Goal: Task Accomplishment & Management: Use online tool/utility

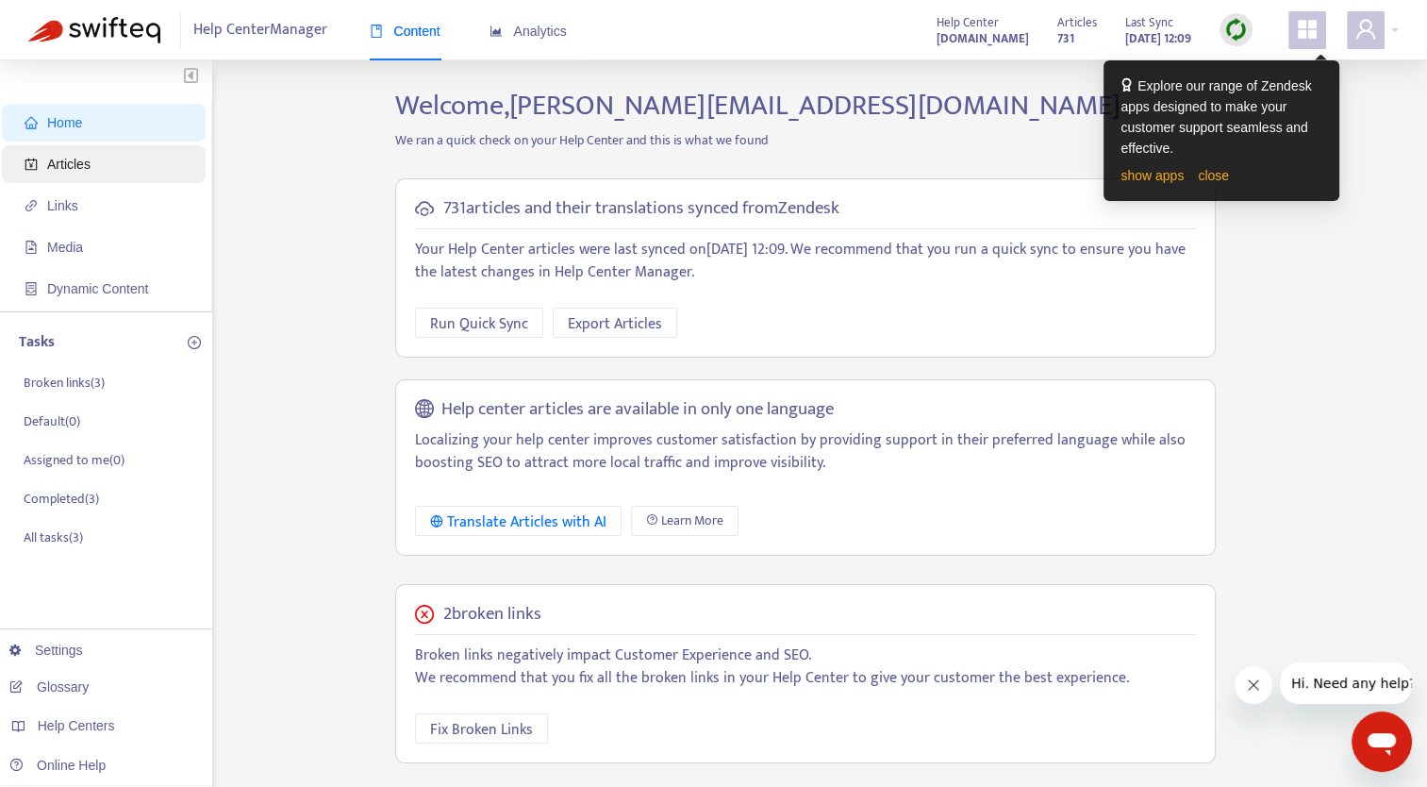
click at [66, 158] on span "Articles" at bounding box center [68, 164] width 43 height 15
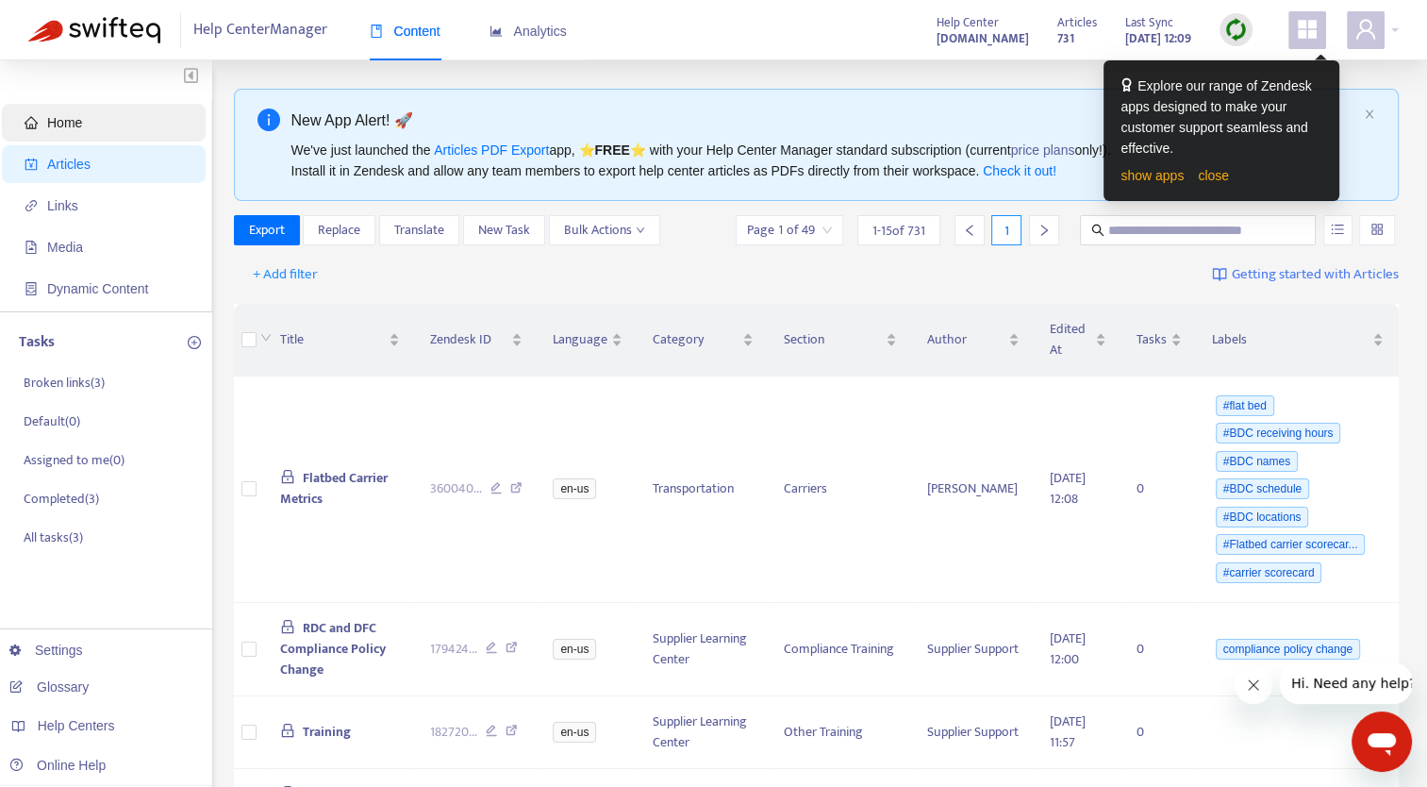
click at [59, 133] on span "Home" at bounding box center [108, 123] width 166 height 38
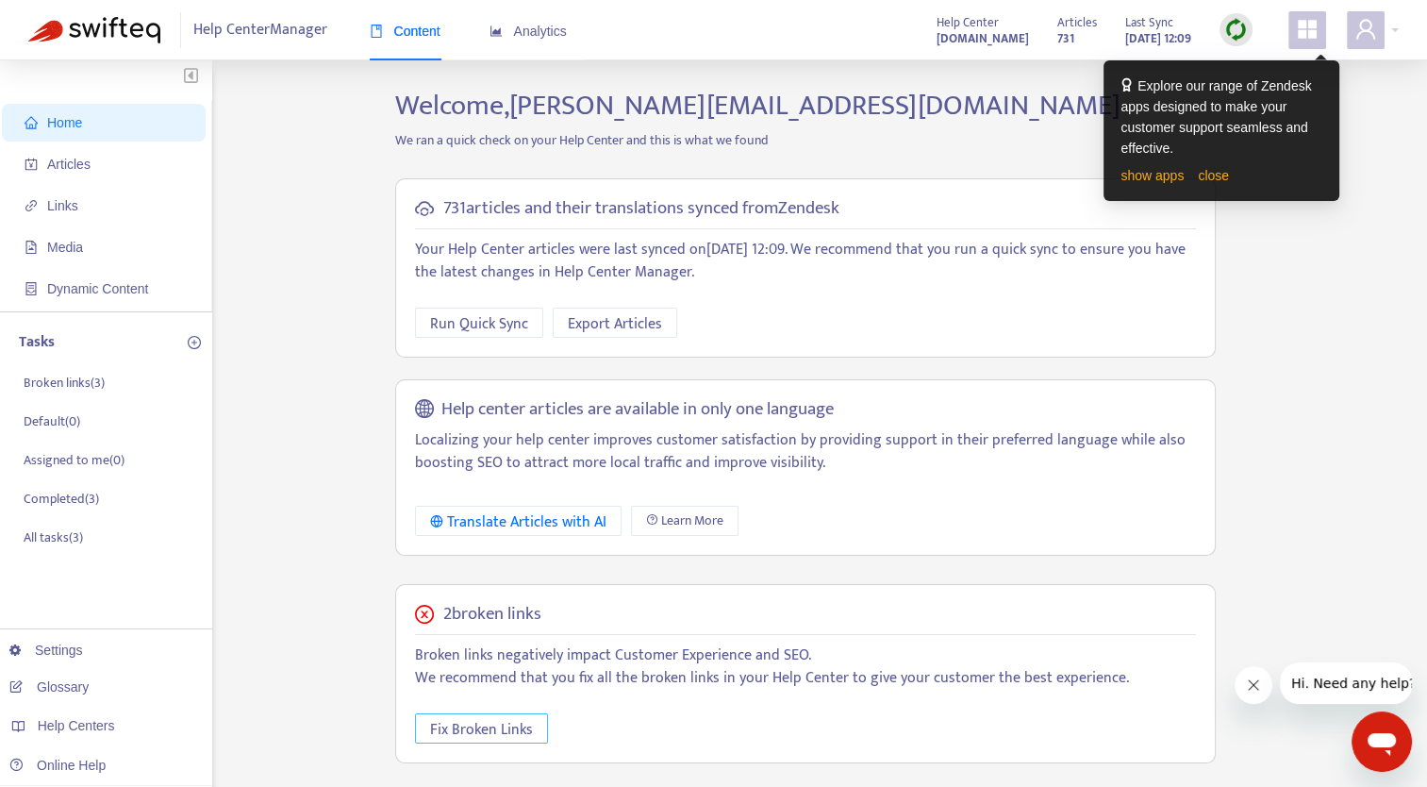
click at [474, 738] on span "Fix Broken Links" at bounding box center [481, 730] width 103 height 24
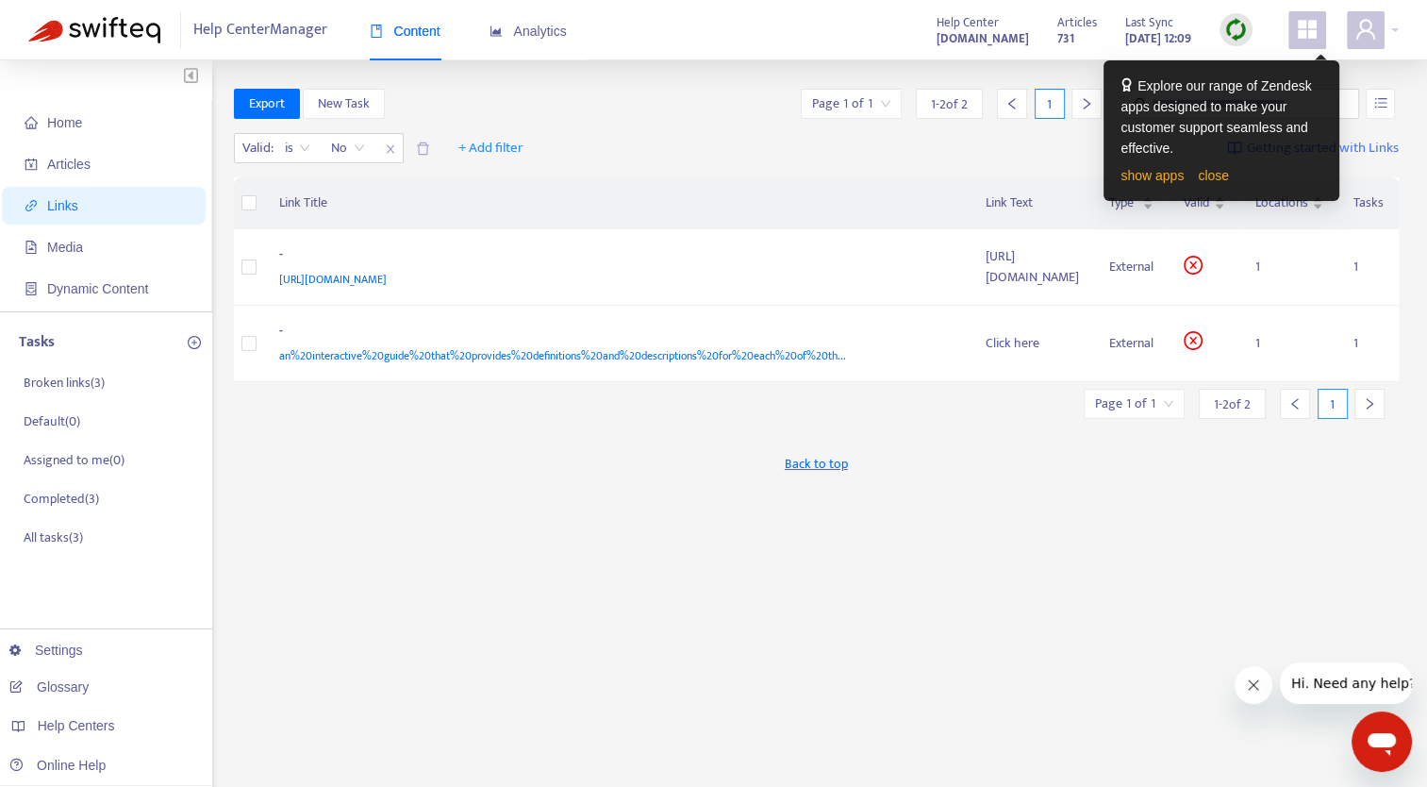
click at [700, 487] on div "Back to top" at bounding box center [817, 463] width 1166 height 47
click at [69, 125] on span "Home" at bounding box center [64, 122] width 35 height 15
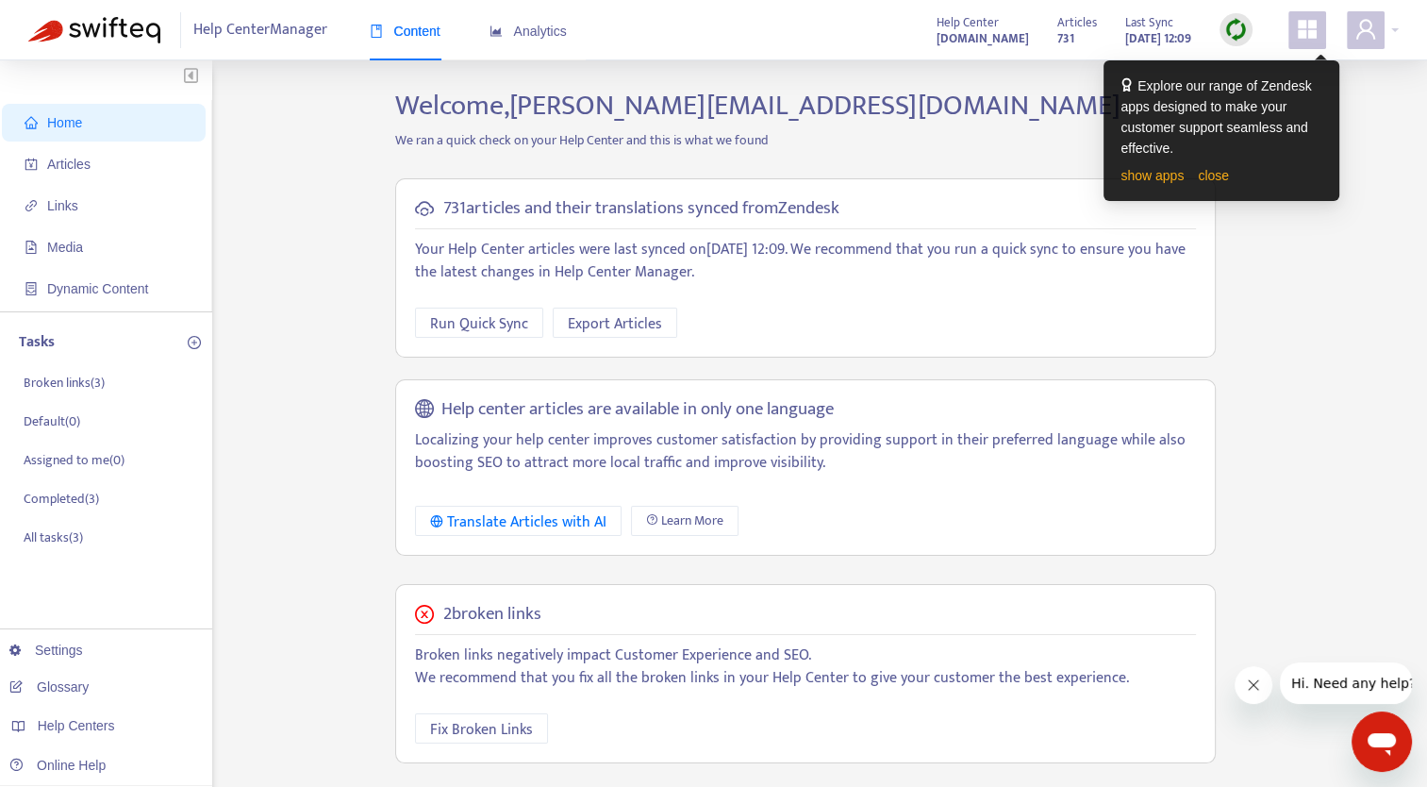
click at [1375, 199] on div "Home Articles Links Media Dynamic Content Tasks Broken links ( 3 ) Default ( 0 …" at bounding box center [713, 641] width 1370 height 1104
click at [1217, 181] on link "close" at bounding box center [1213, 175] width 31 height 15
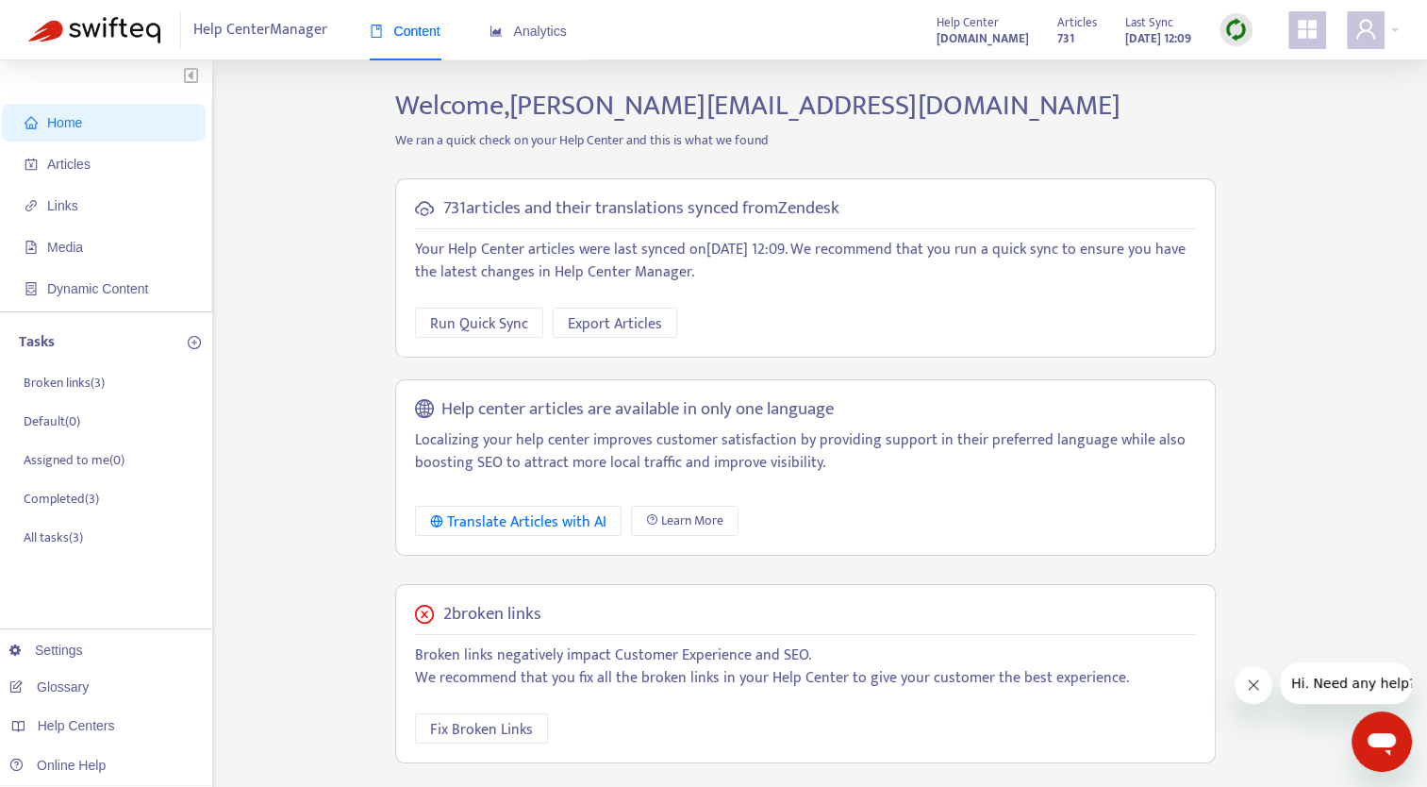
click at [1236, 40] on img at bounding box center [1236, 30] width 24 height 24
click at [1335, 258] on div "Home Articles Links Media Dynamic Content Tasks Broken links ( 3 ) Default ( 0 …" at bounding box center [713, 641] width 1370 height 1104
click at [72, 164] on span "Articles" at bounding box center [68, 164] width 43 height 15
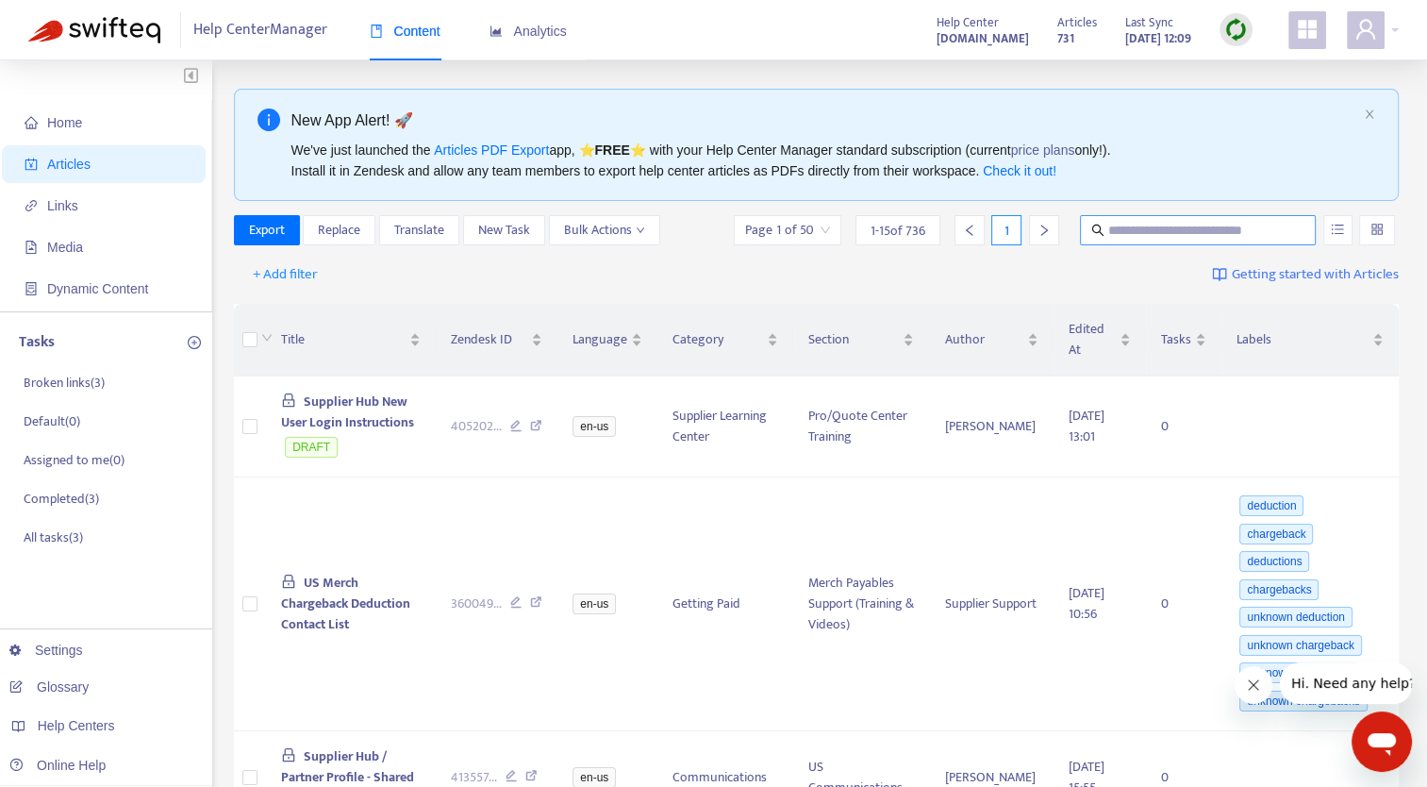
click at [1213, 228] on input "text" at bounding box center [1198, 230] width 181 height 21
type input "*"
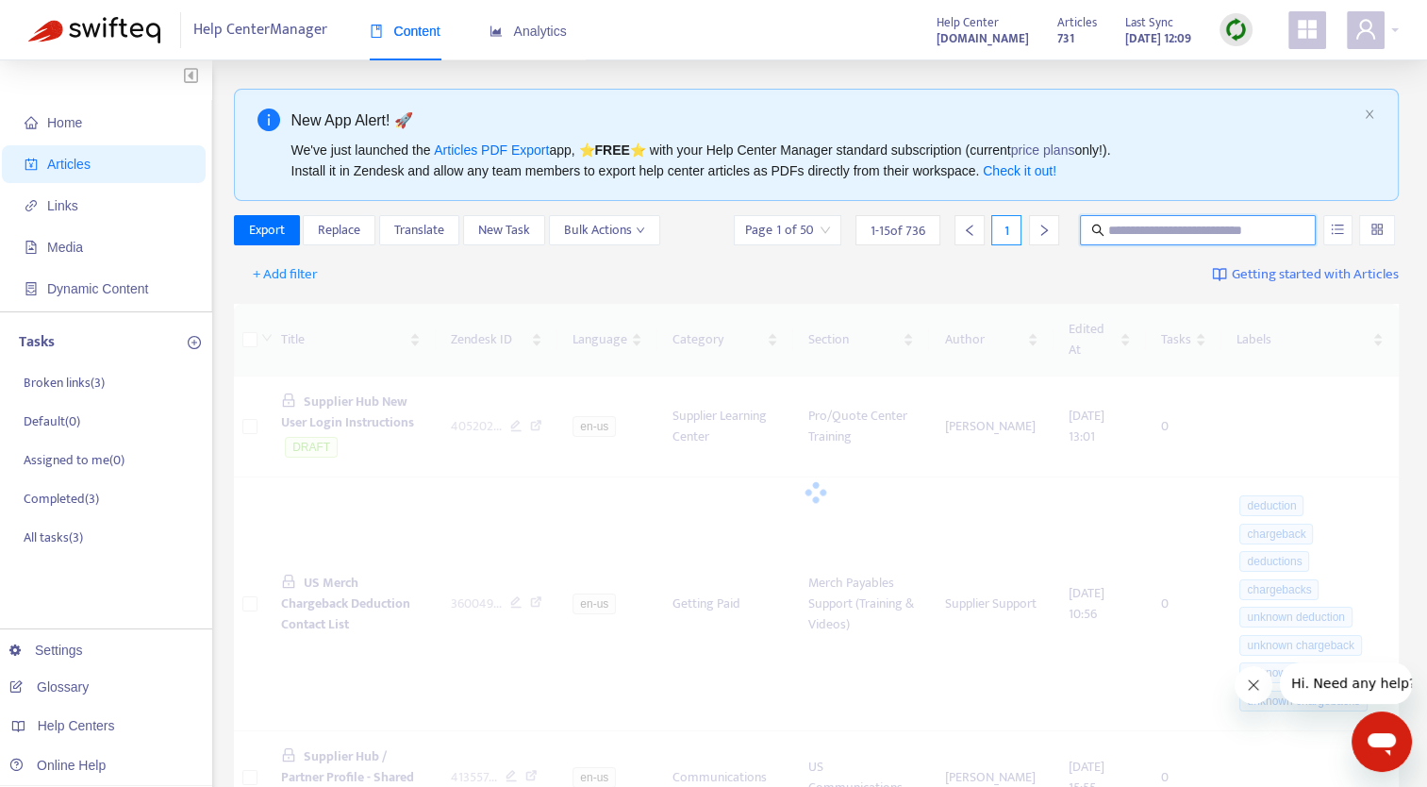
type input "*"
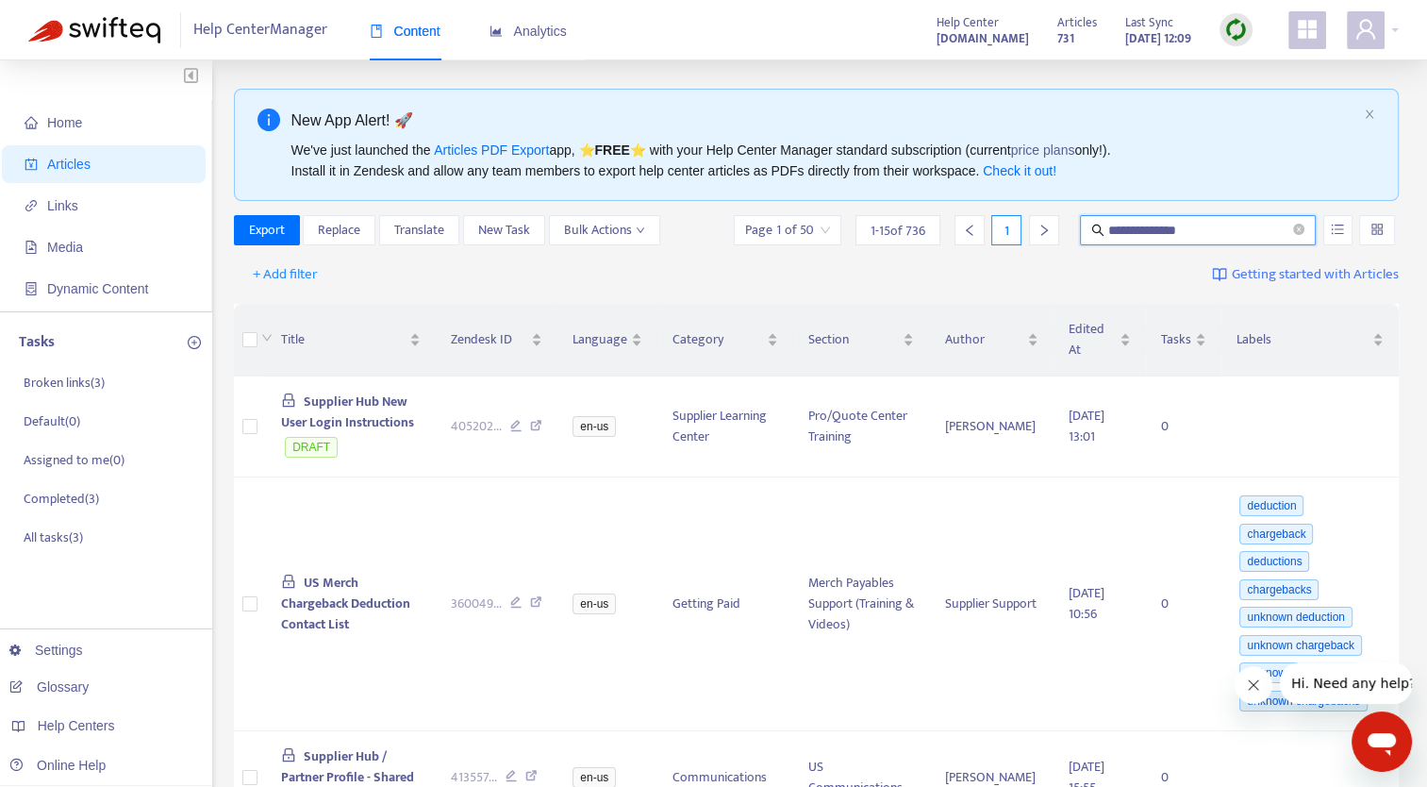
type input "**********"
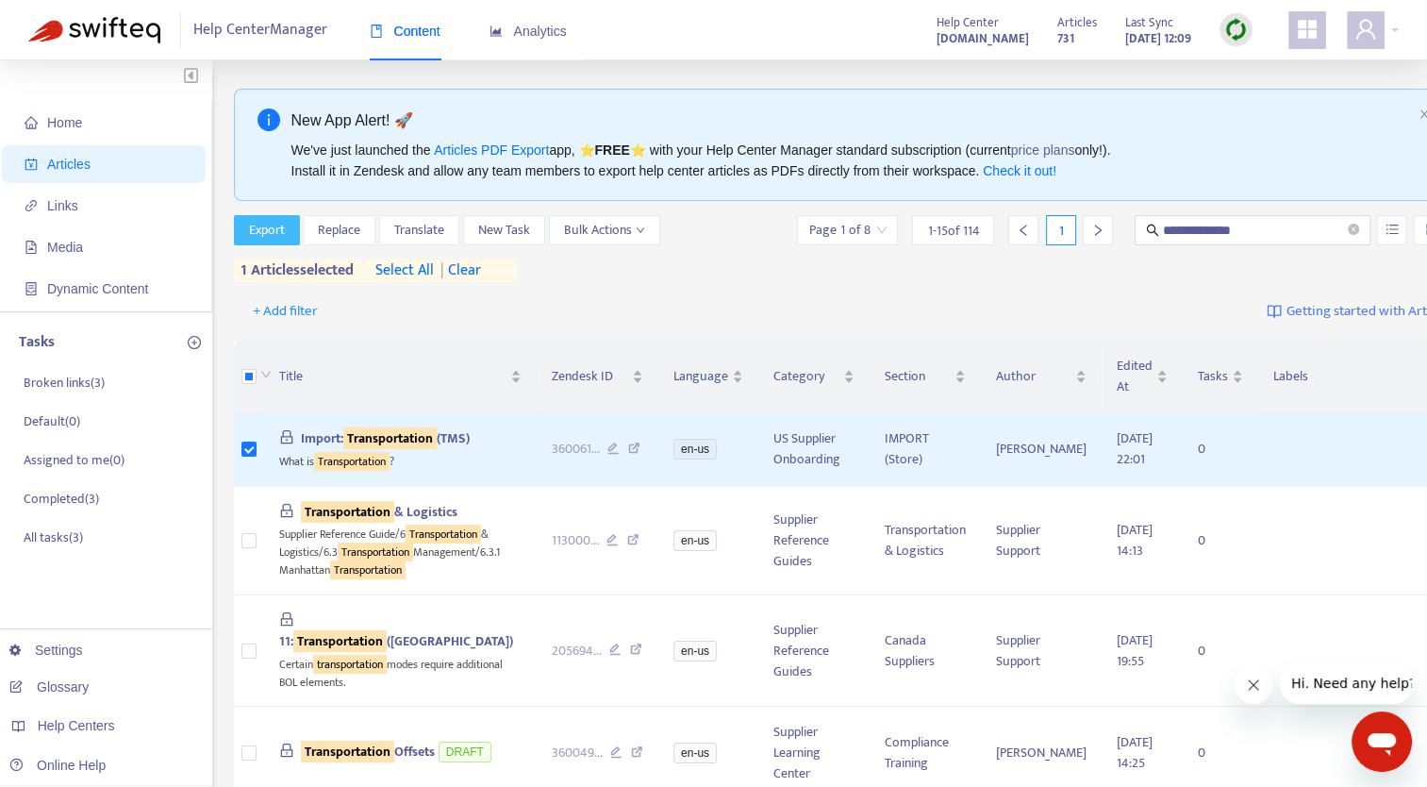
click at [266, 236] on span "Export" at bounding box center [267, 230] width 36 height 21
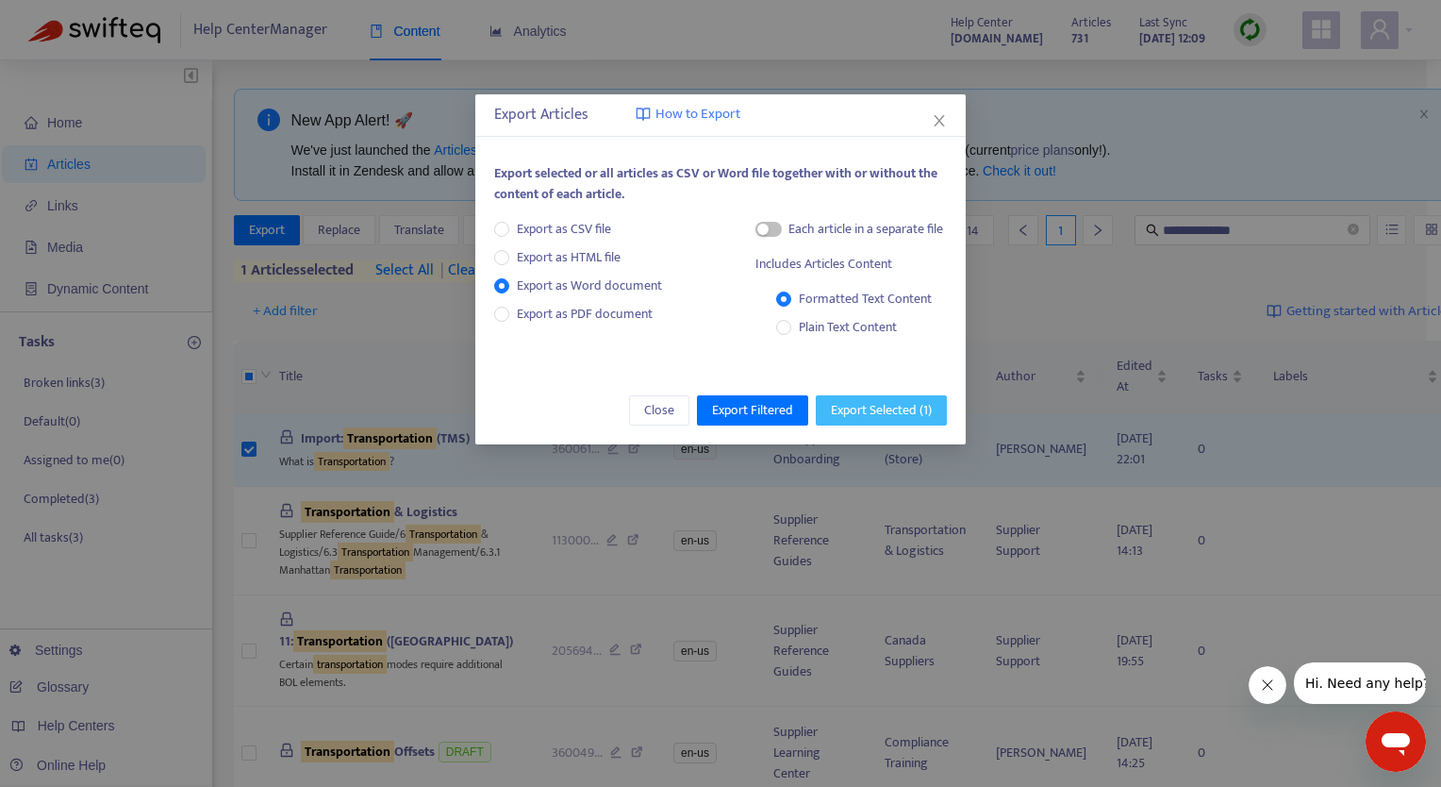
drag, startPoint x: 850, startPoint y: 423, endPoint x: 739, endPoint y: 360, distance: 127.2
click at [739, 360] on div "Export Articles How to Export Export selected or all articles as CSV or Word fi…" at bounding box center [720, 269] width 490 height 350
click at [849, 418] on span "Export Selected ( 1 )" at bounding box center [881, 410] width 101 height 21
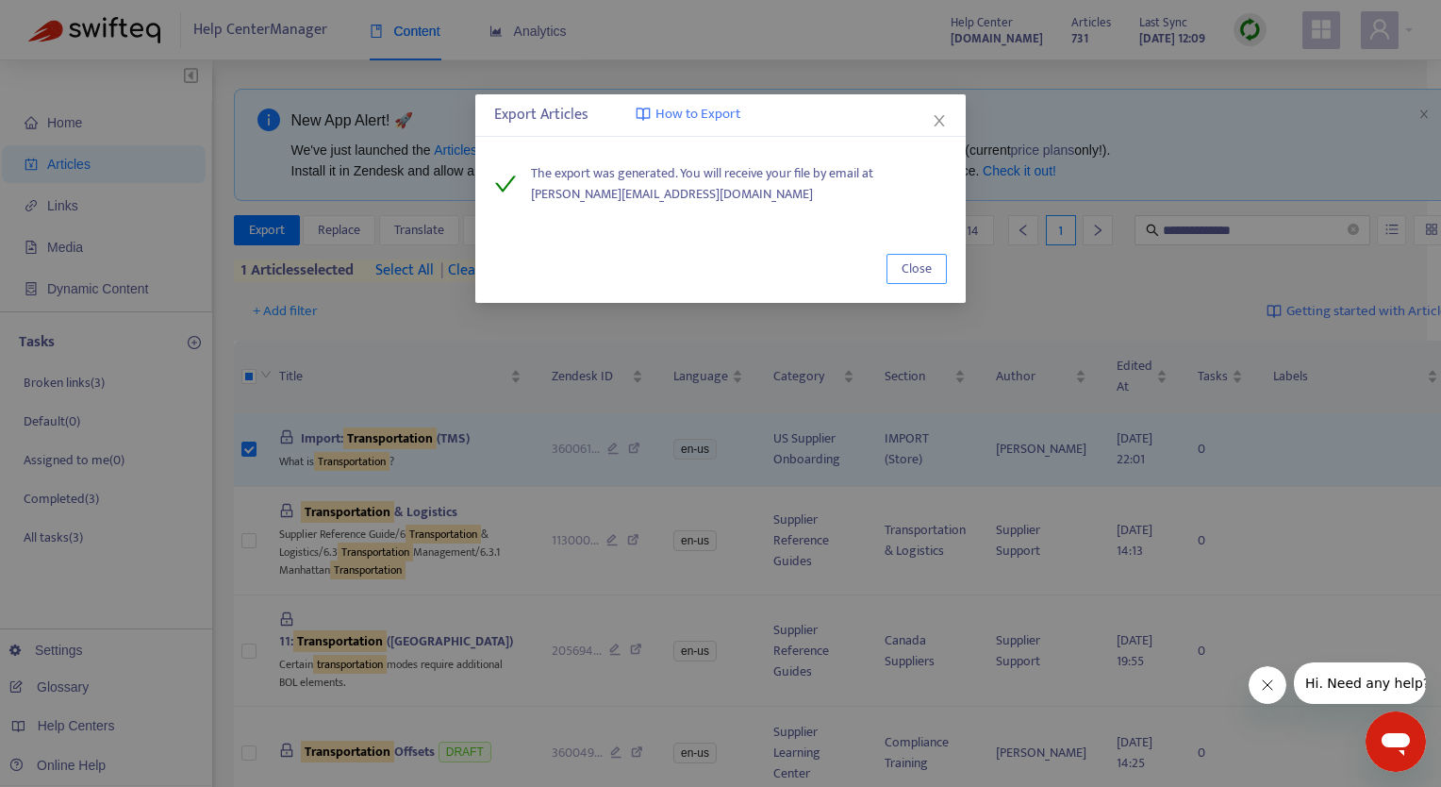
click at [913, 274] on span "Close" at bounding box center [917, 268] width 30 height 21
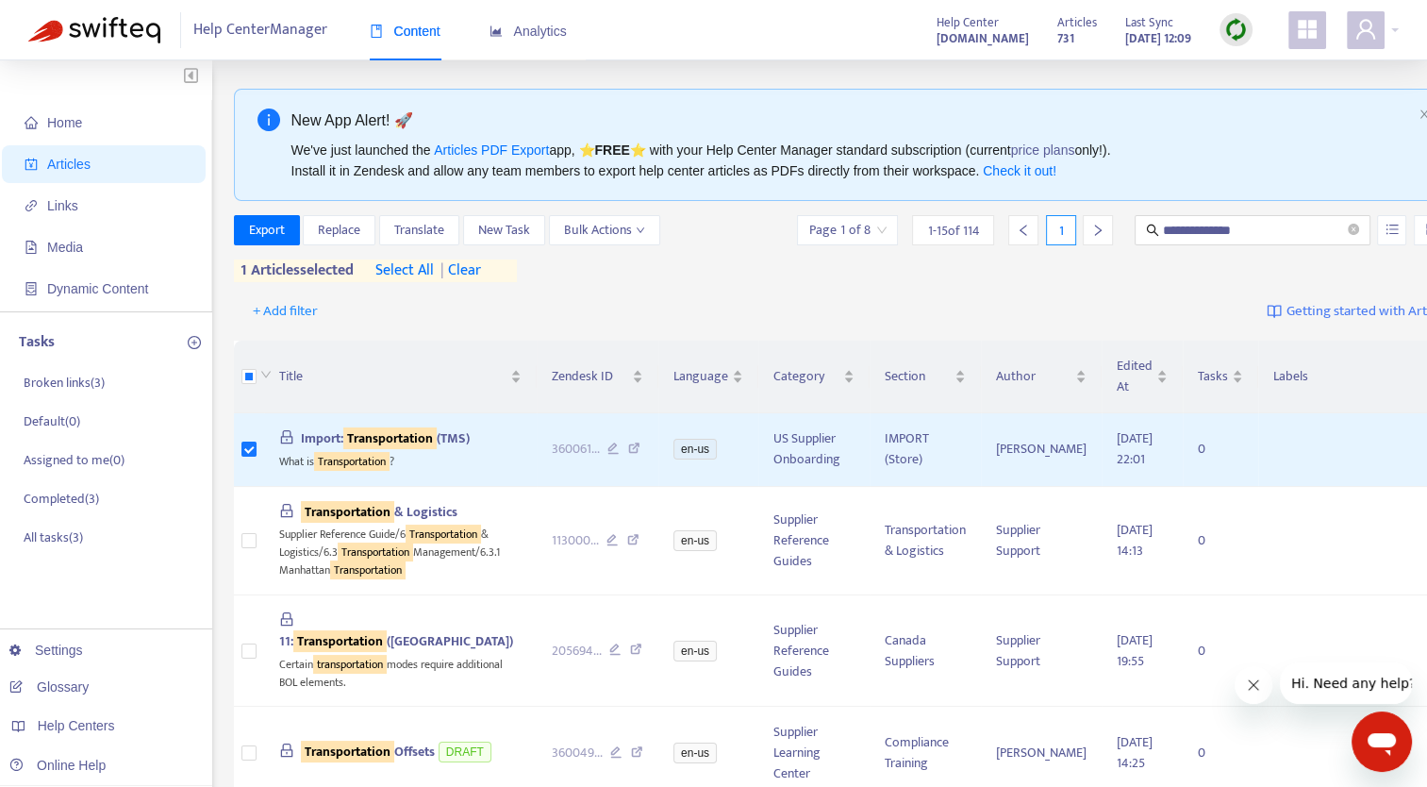
click at [481, 274] on span "| clear" at bounding box center [457, 270] width 47 height 23
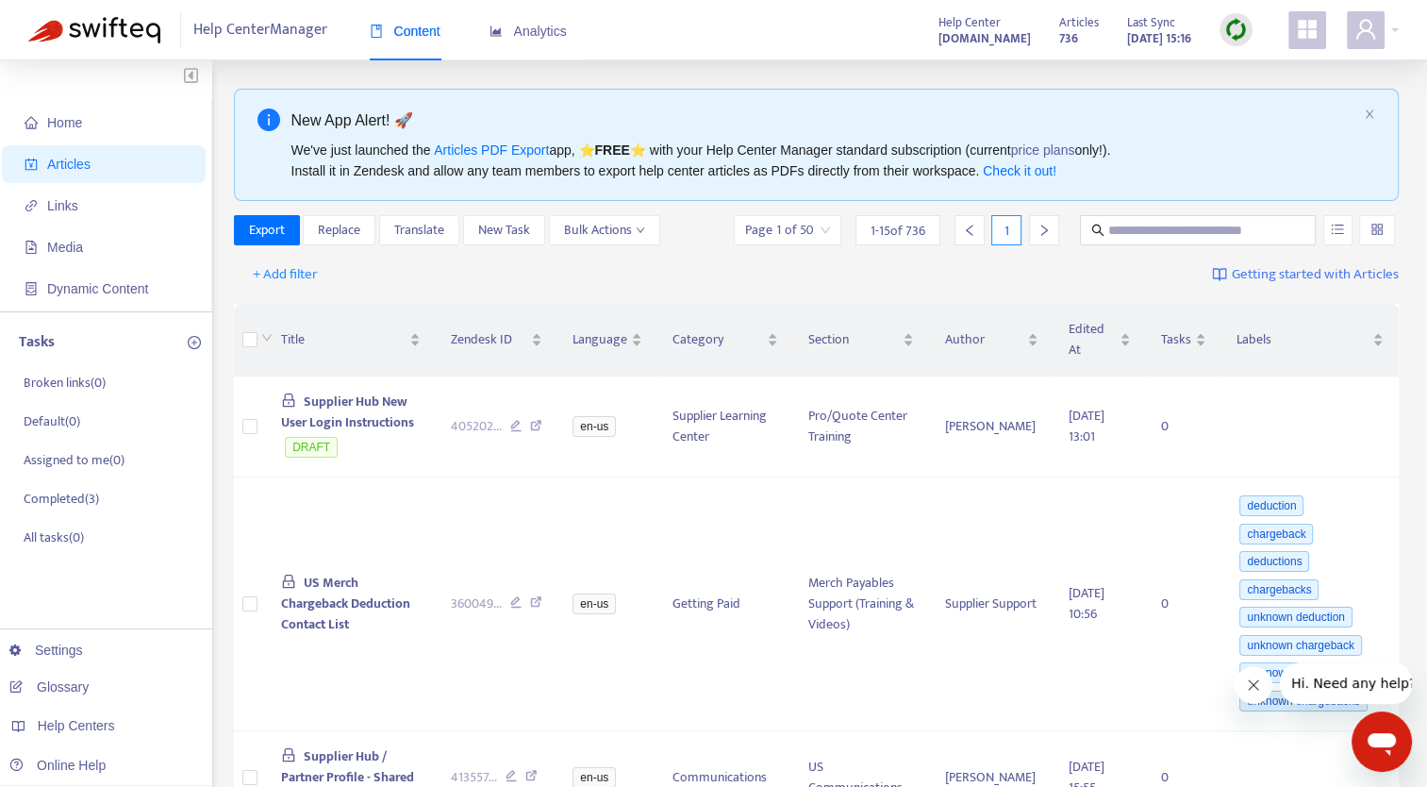
click at [1139, 115] on div "New App Alert! 🚀" at bounding box center [824, 120] width 1066 height 24
